Goal: Information Seeking & Learning: Find specific fact

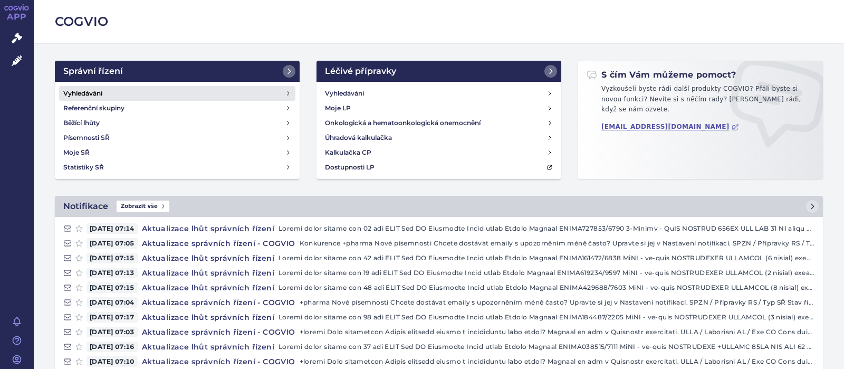
click at [87, 91] on h4 "Vyhledávání" at bounding box center [82, 93] width 39 height 11
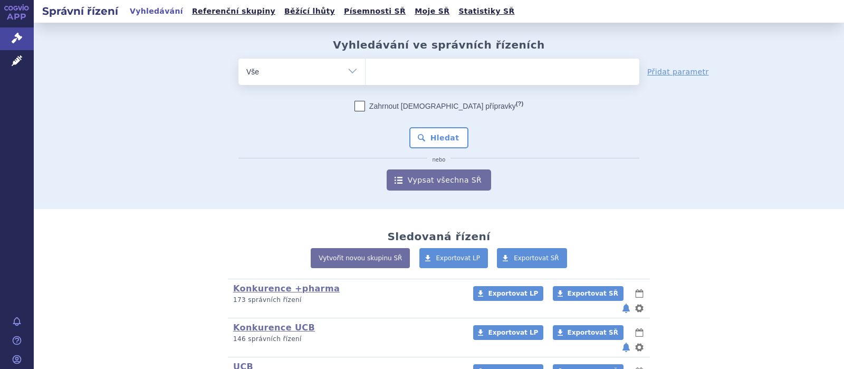
click at [380, 71] on ul at bounding box center [503, 70] width 274 height 22
click at [366, 71] on select at bounding box center [365, 71] width 1 height 26
type input "k"
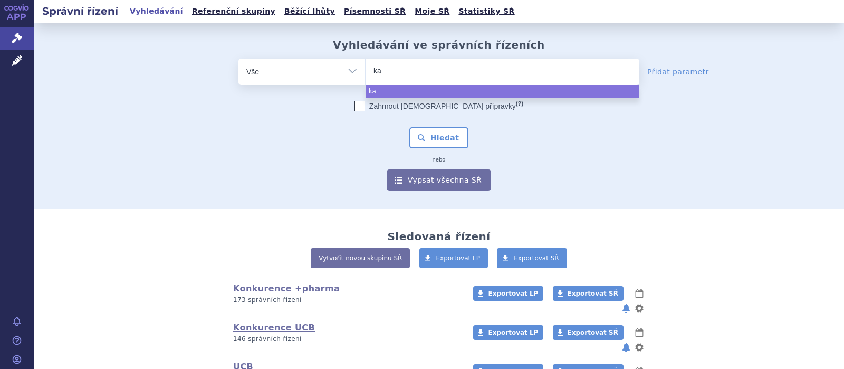
type input "kal"
type input "kalno"
type input "kalnor"
type input "kalnormi"
type input "kalnormin"
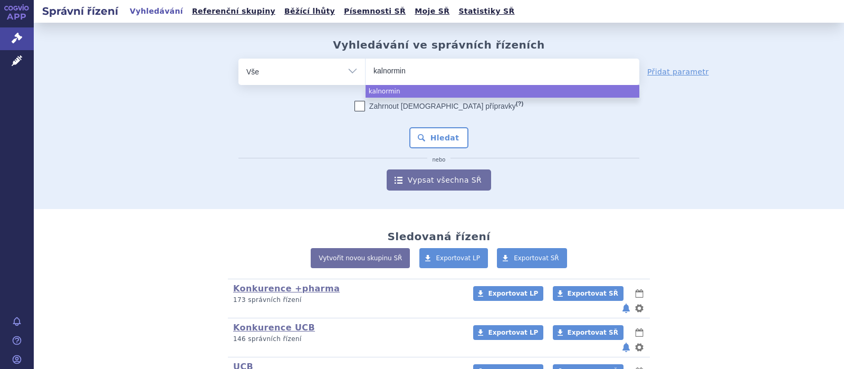
select select "kalnormin"
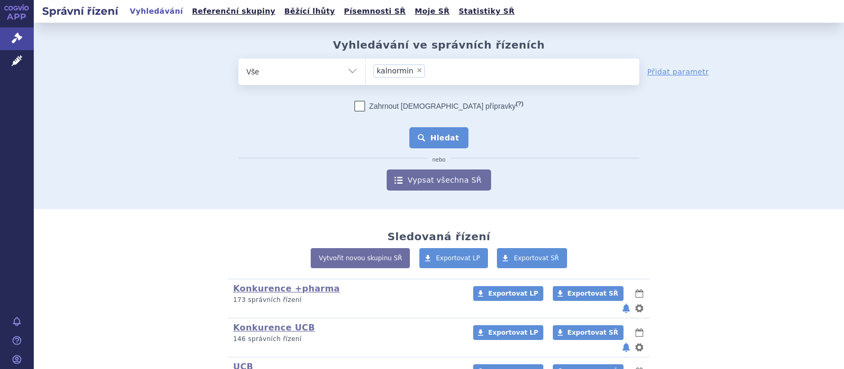
click at [442, 139] on button "Hledat" at bounding box center [440, 137] width 60 height 21
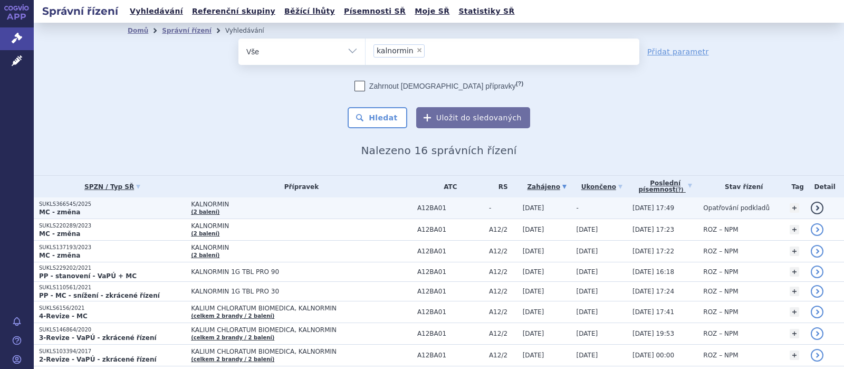
click at [199, 202] on span "KALNORMIN" at bounding box center [301, 204] width 221 height 7
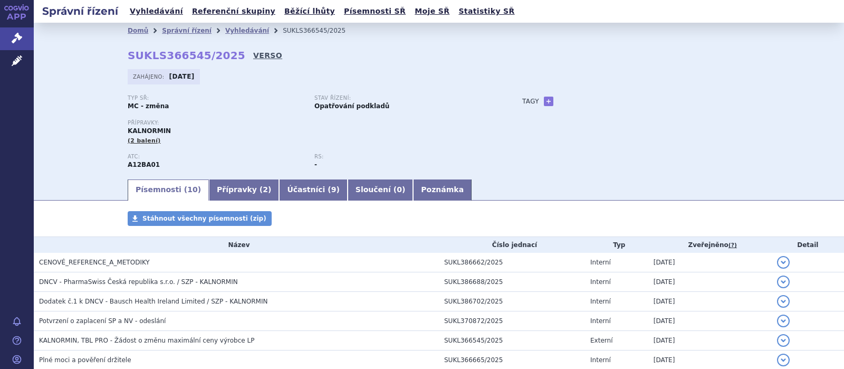
click at [253, 54] on link "VERSO" at bounding box center [267, 55] width 29 height 11
drag, startPoint x: 226, startPoint y: 54, endPoint x: 123, endPoint y: 59, distance: 103.5
click at [123, 59] on div "Domů Správní řízení Vyhledávání SUKLS366545/2025 SUKLS366545/2025 VERSO Zahájen…" at bounding box center [439, 108] width 665 height 139
copy strong "SUKLS366545/2025"
